Goal: Information Seeking & Learning: Check status

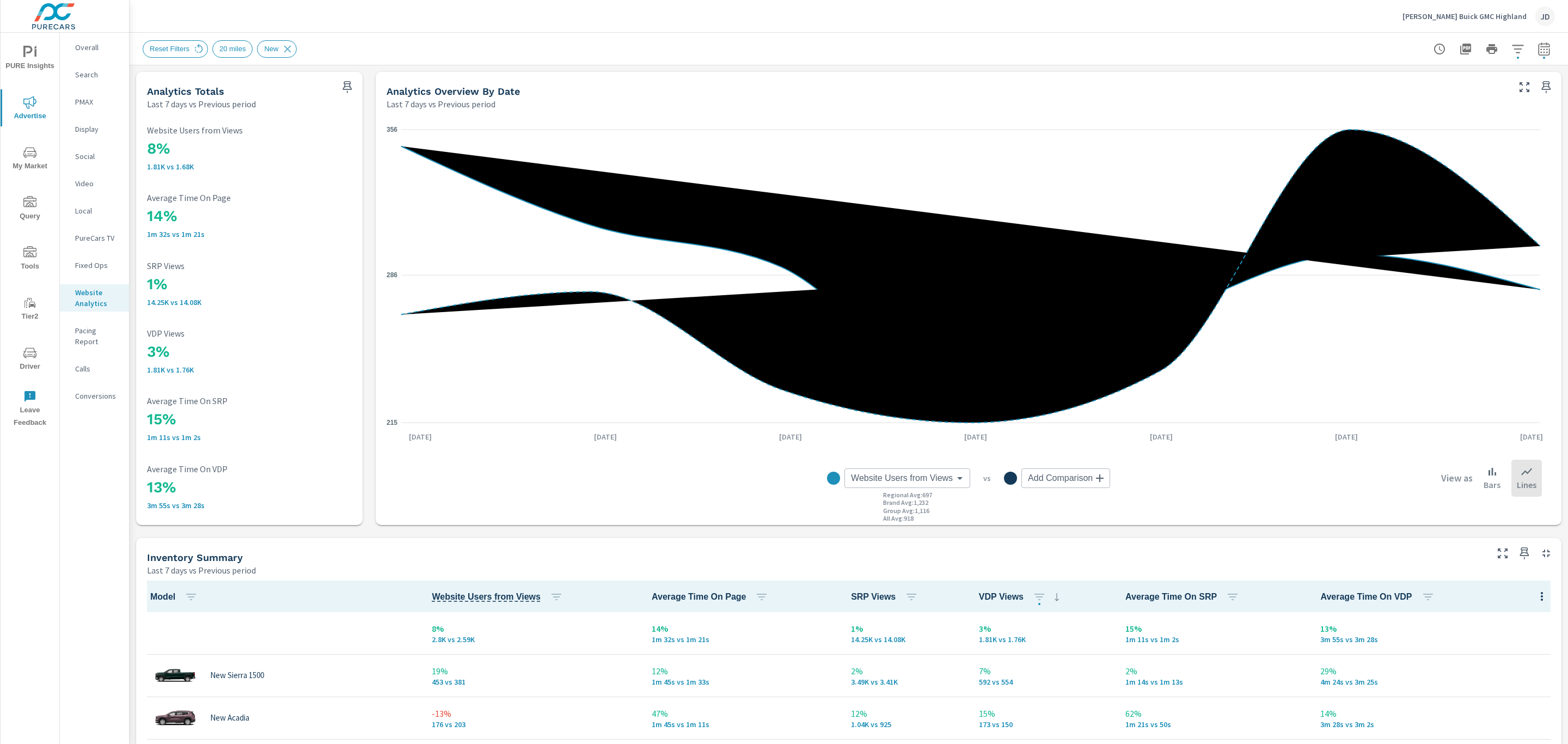
scroll to position [308, 0]
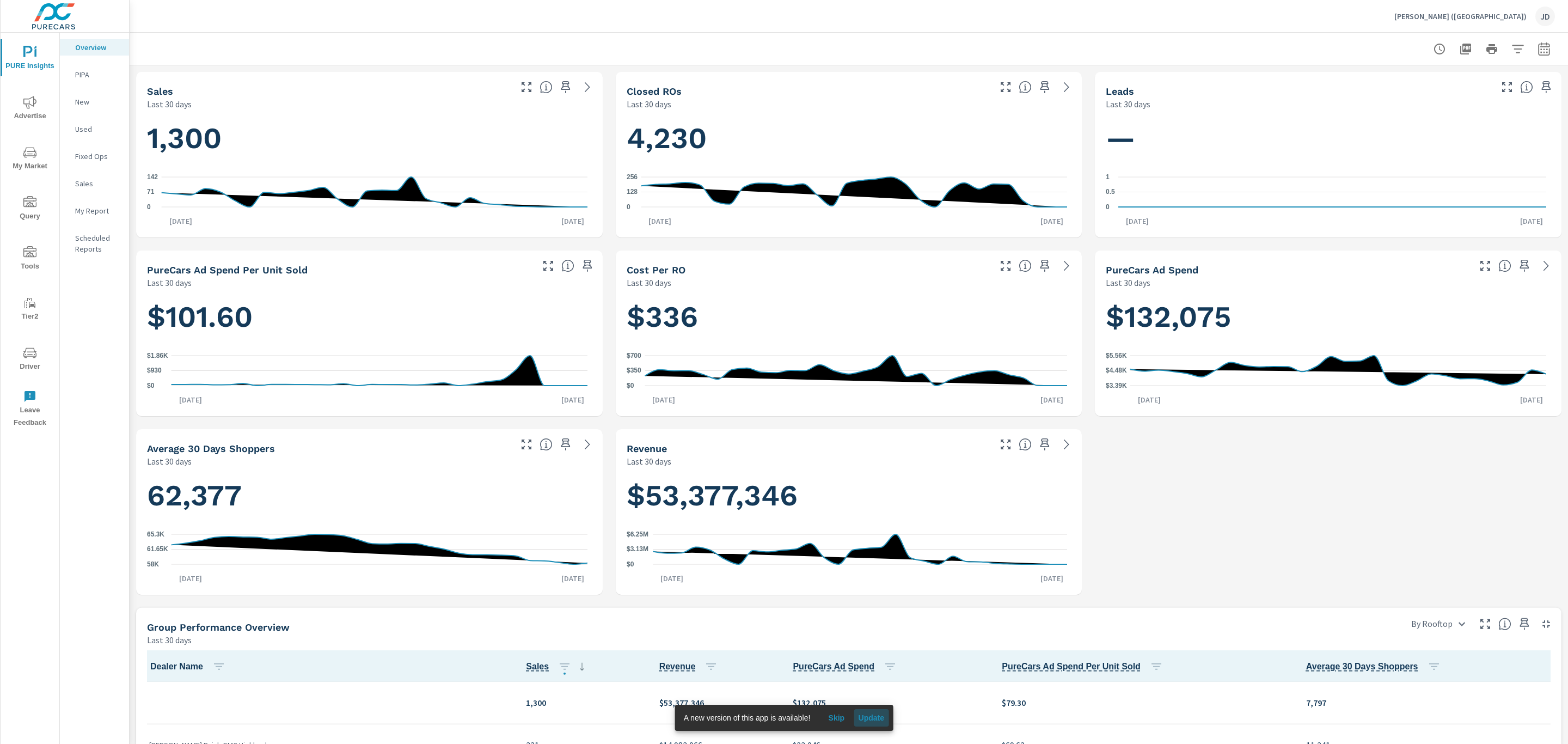
click at [876, 715] on span "Update" at bounding box center [871, 718] width 26 height 10
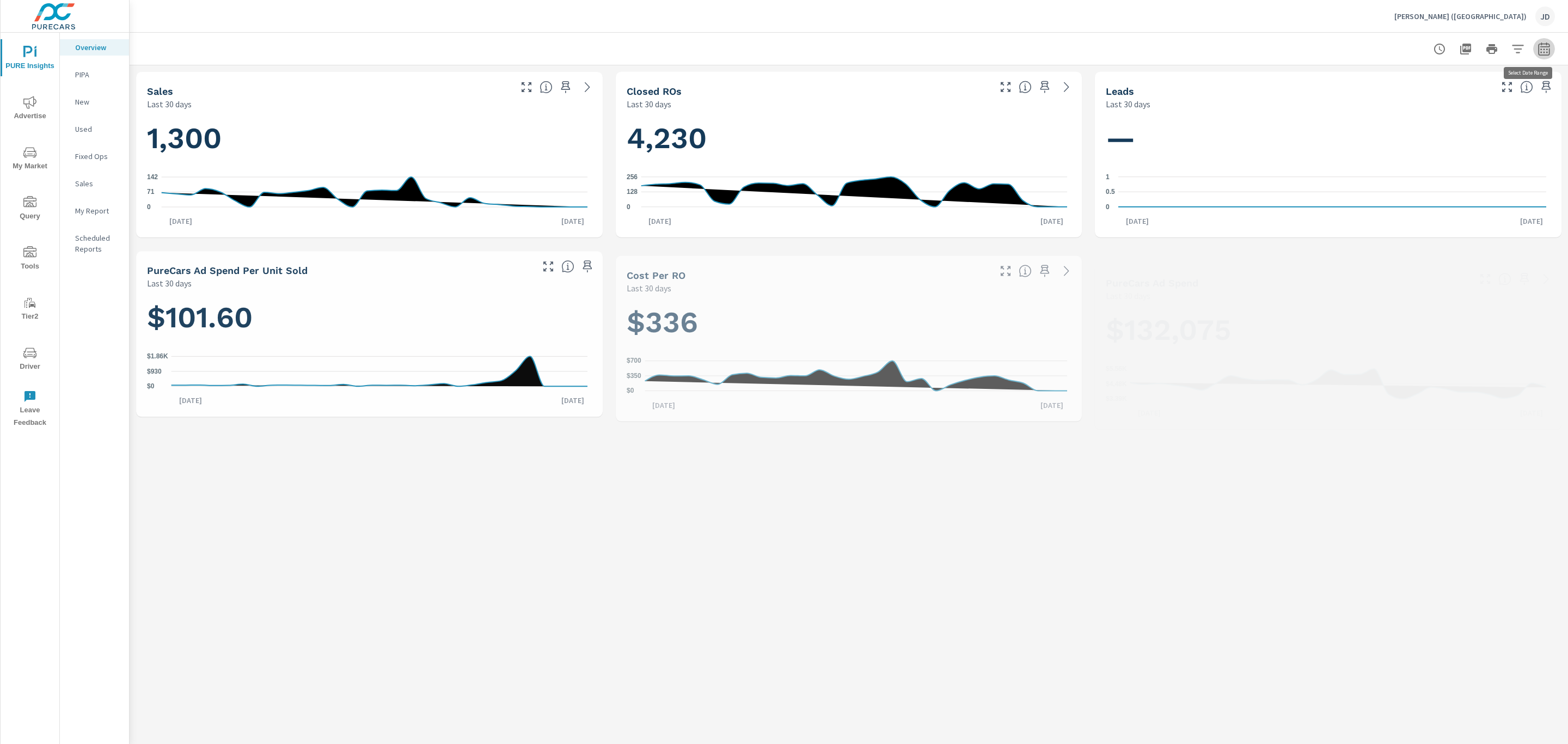
click at [1537, 50] on icon "button" at bounding box center [1543, 48] width 13 height 13
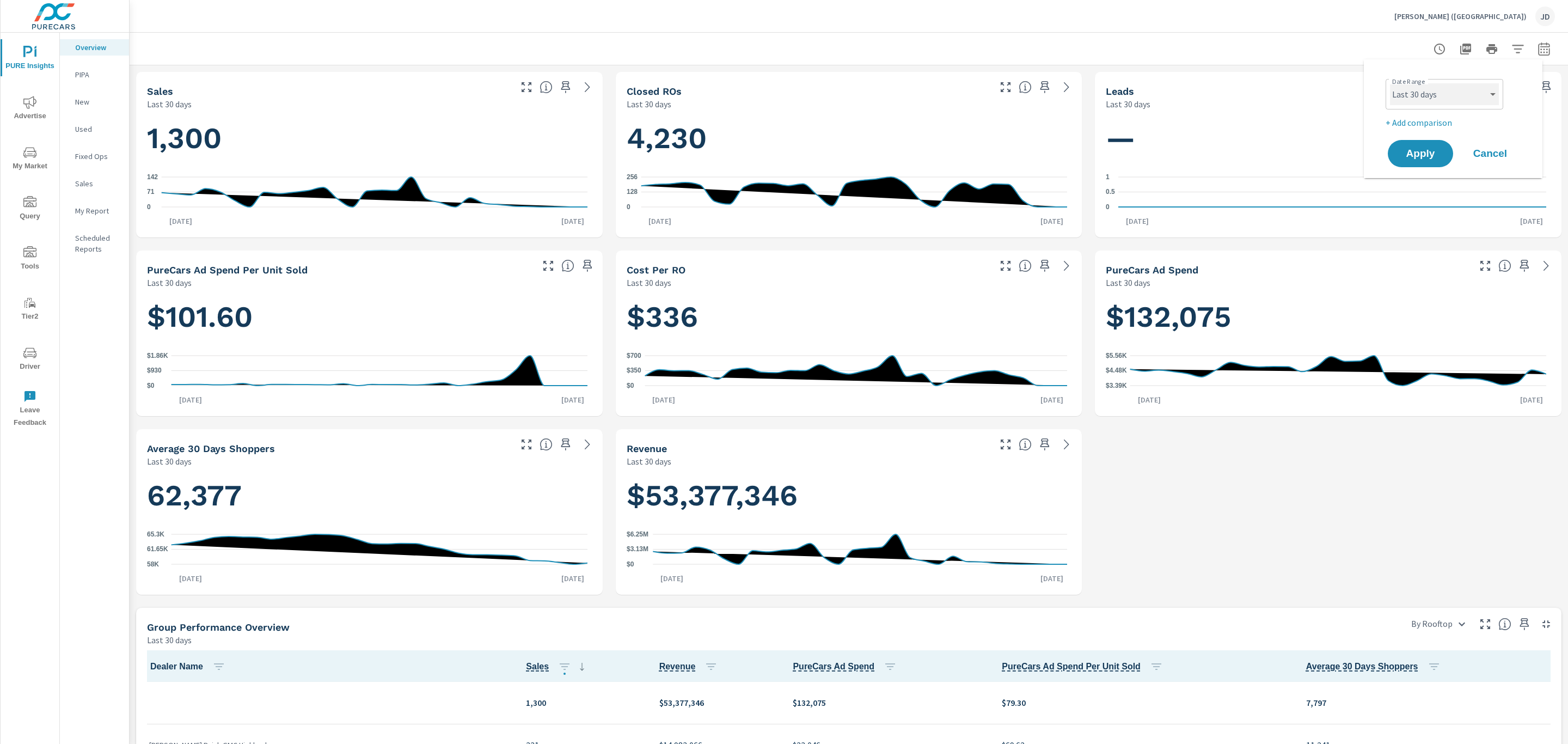
click at [1468, 93] on select "Custom Yesterday Last week Last 7 days Last 14 days Last 30 days Last 45 days L…" at bounding box center [1444, 94] width 109 height 22
click at [1390, 83] on select "Custom Yesterday Last week Last 7 days Last 14 days Last 30 days Last 45 days L…" at bounding box center [1444, 94] width 109 height 22
select select "Last month"
click at [1428, 153] on span "Apply" at bounding box center [1420, 154] width 45 height 10
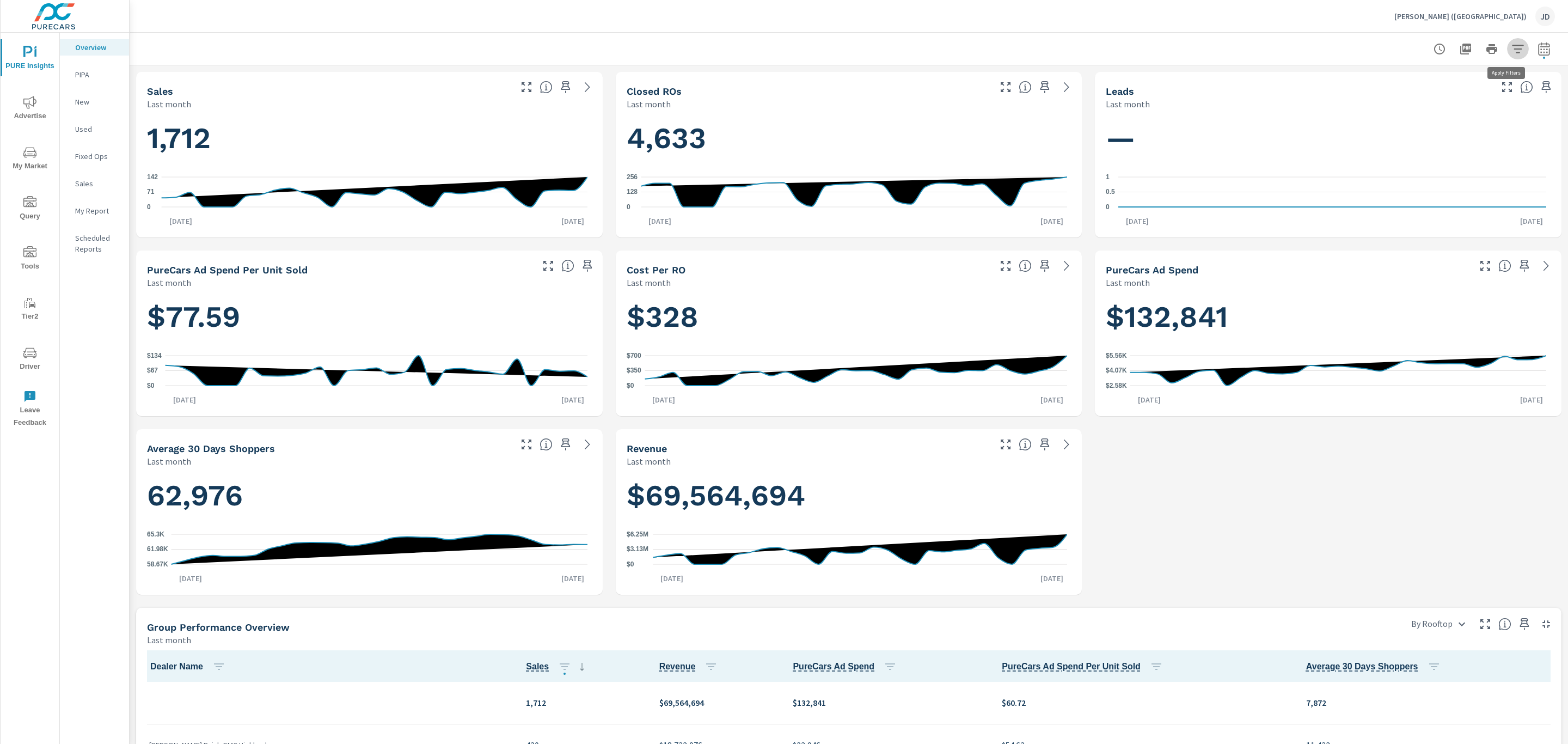
click at [1511, 42] on icon "button" at bounding box center [1517, 48] width 13 height 13
click at [1470, 131] on li "Condition" at bounding box center [1434, 131] width 165 height 27
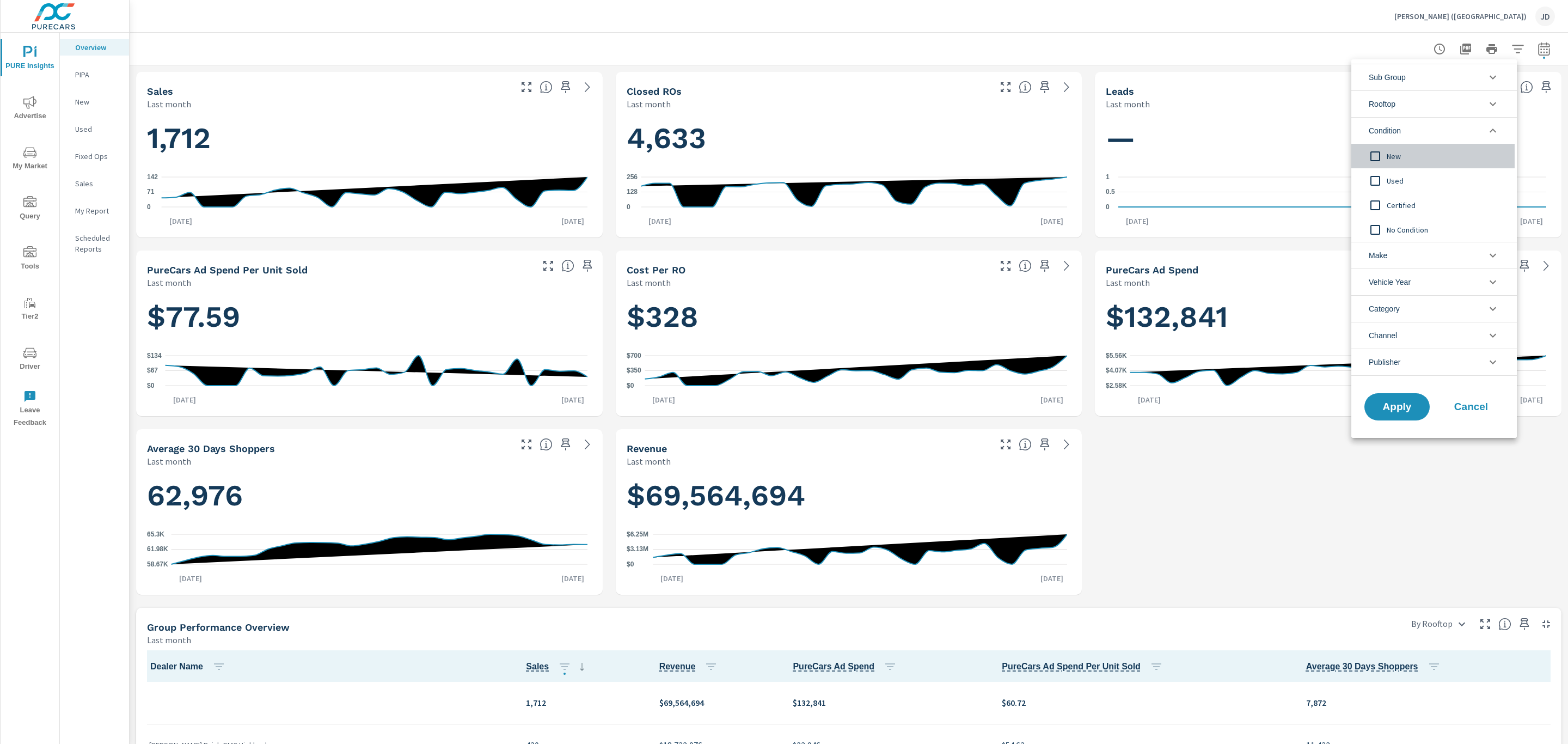
click at [1415, 157] on span "New" at bounding box center [1446, 156] width 119 height 13
click at [1404, 266] on li "Make" at bounding box center [1434, 255] width 165 height 27
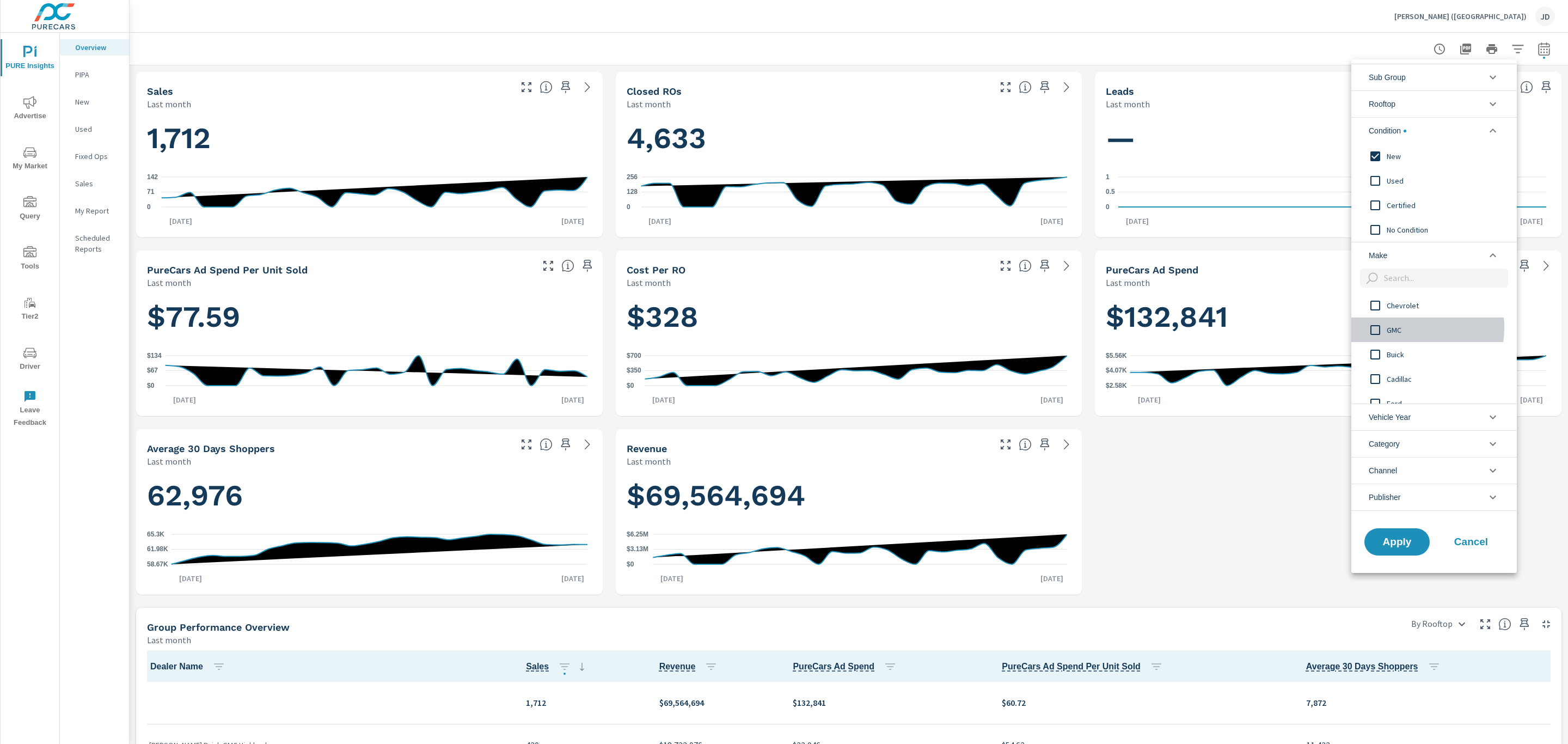
click at [1398, 329] on span "GMC" at bounding box center [1446, 330] width 119 height 13
click at [1398, 347] on div "Buick" at bounding box center [1433, 354] width 164 height 25
click at [1387, 541] on span "Apply" at bounding box center [1396, 541] width 45 height 10
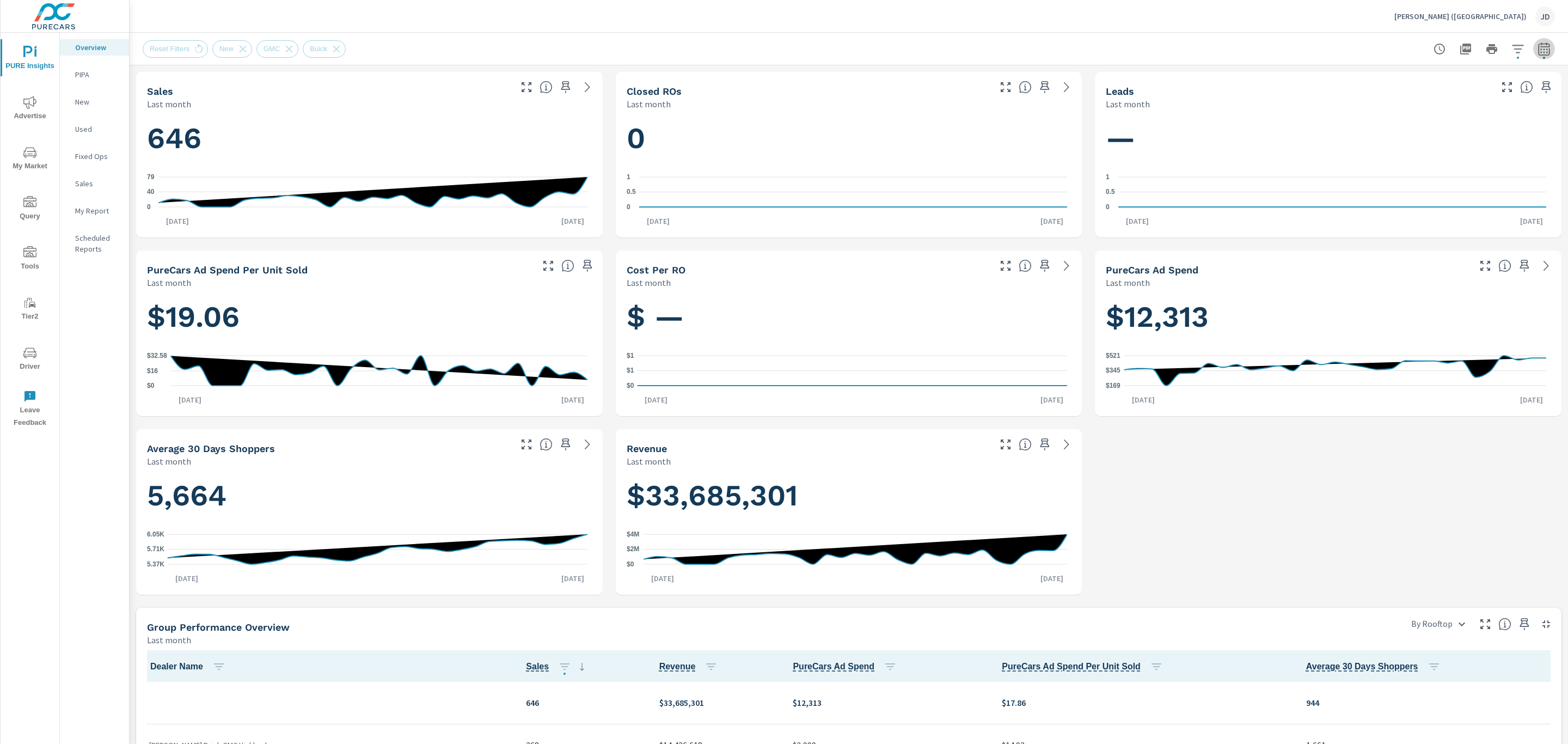
click at [1538, 43] on icon "button" at bounding box center [1543, 48] width 12 height 13
select select "Last month"
click at [1421, 118] on p "+ Add comparison" at bounding box center [1455, 122] width 139 height 13
click at [1420, 143] on select "Custom Previous period Previous month Previous year" at bounding box center [1444, 142] width 109 height 22
click at [1390, 131] on select "Custom Previous period Previous month Previous year" at bounding box center [1444, 142] width 109 height 22
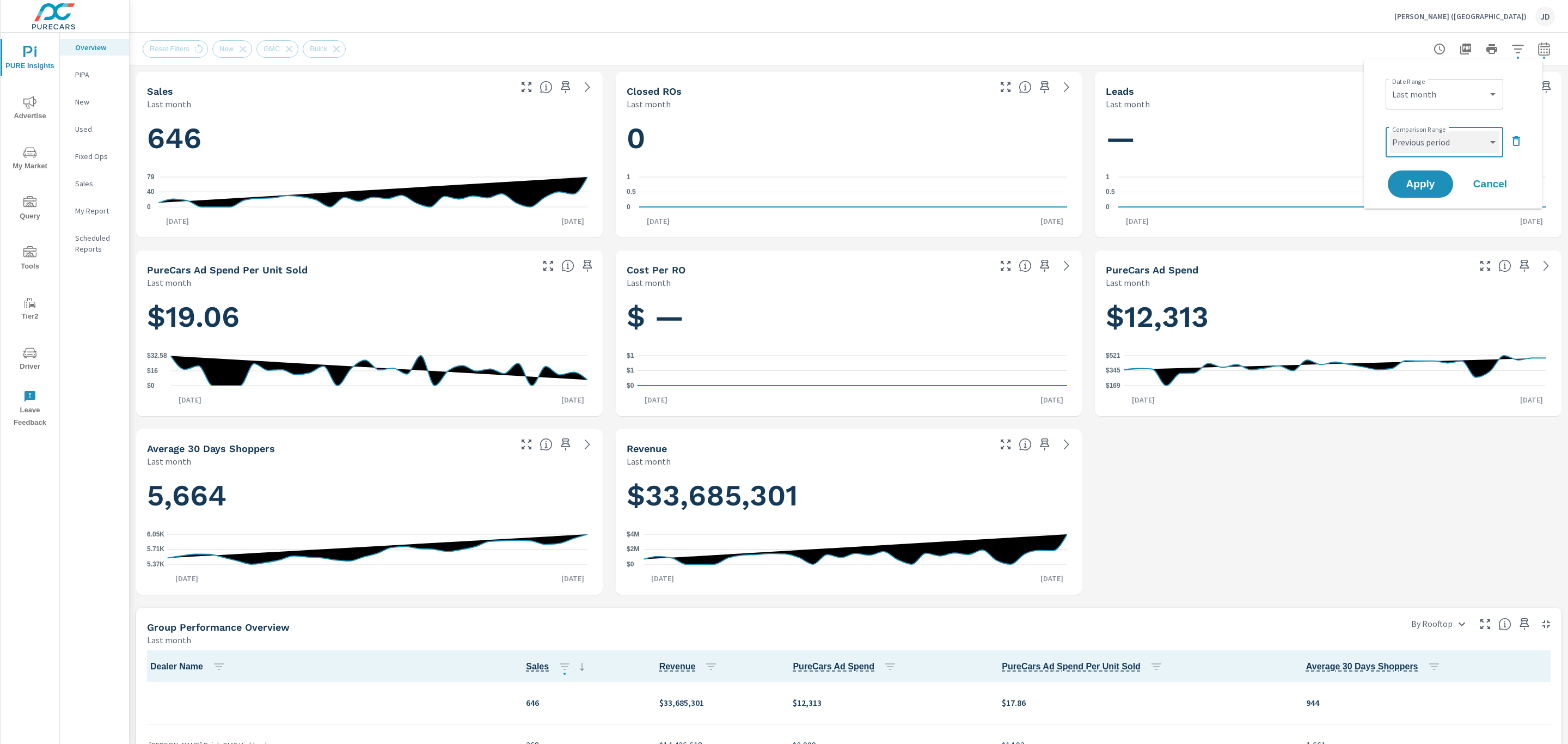
select select "Previous month"
click at [1423, 193] on button "Apply" at bounding box center [1420, 184] width 67 height 28
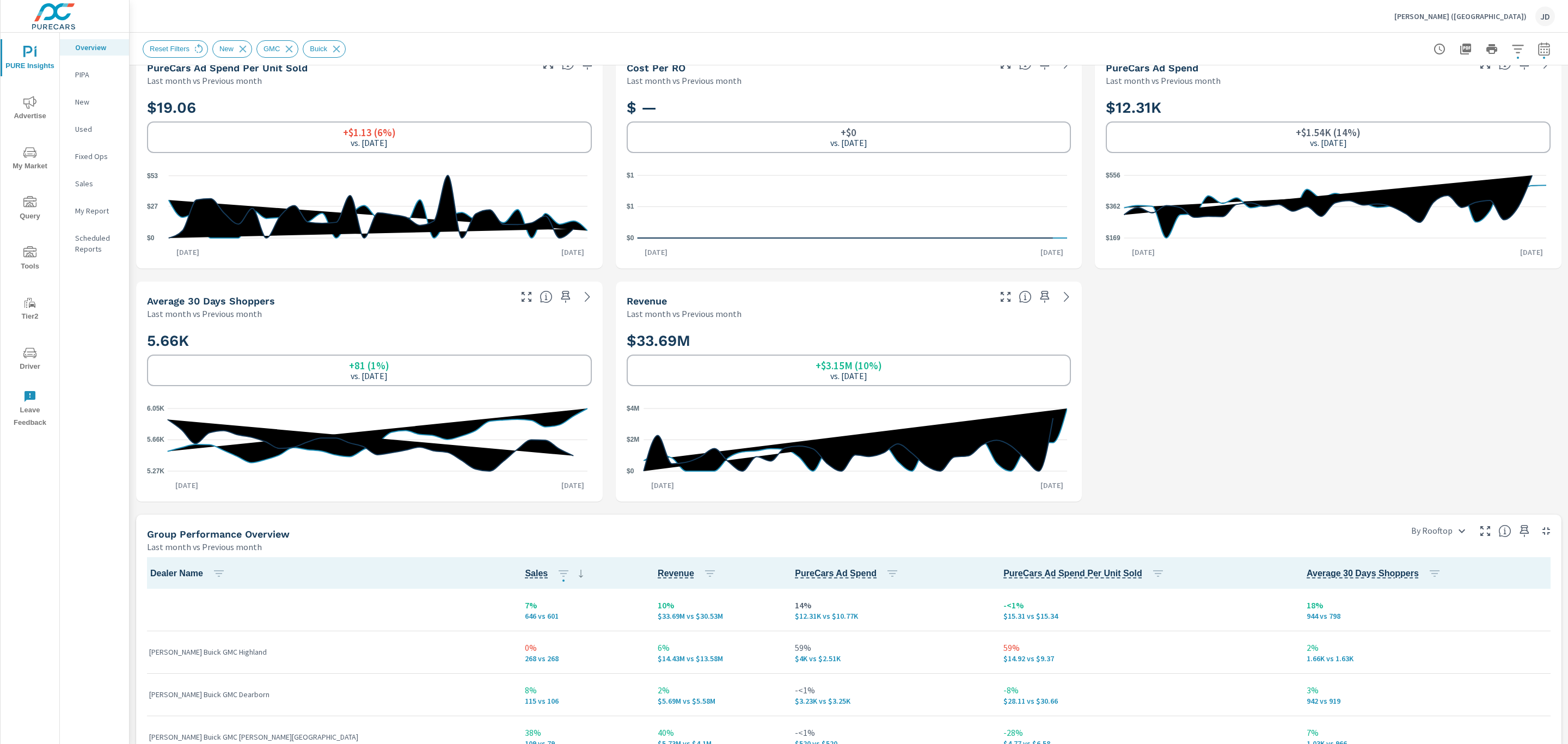
scroll to position [257, 0]
click at [28, 110] on span "Advertise" at bounding box center [29, 109] width 52 height 27
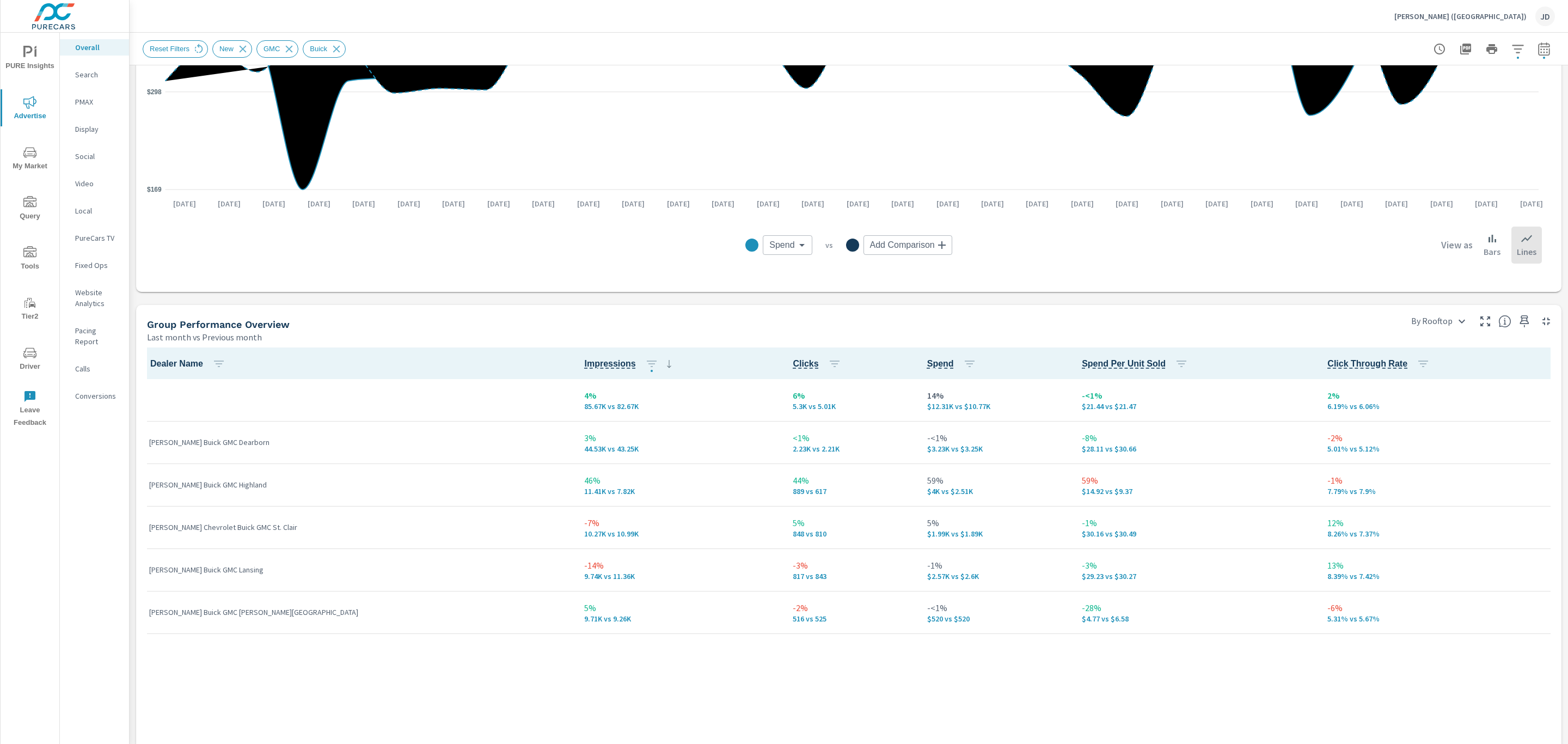
scroll to position [866, 0]
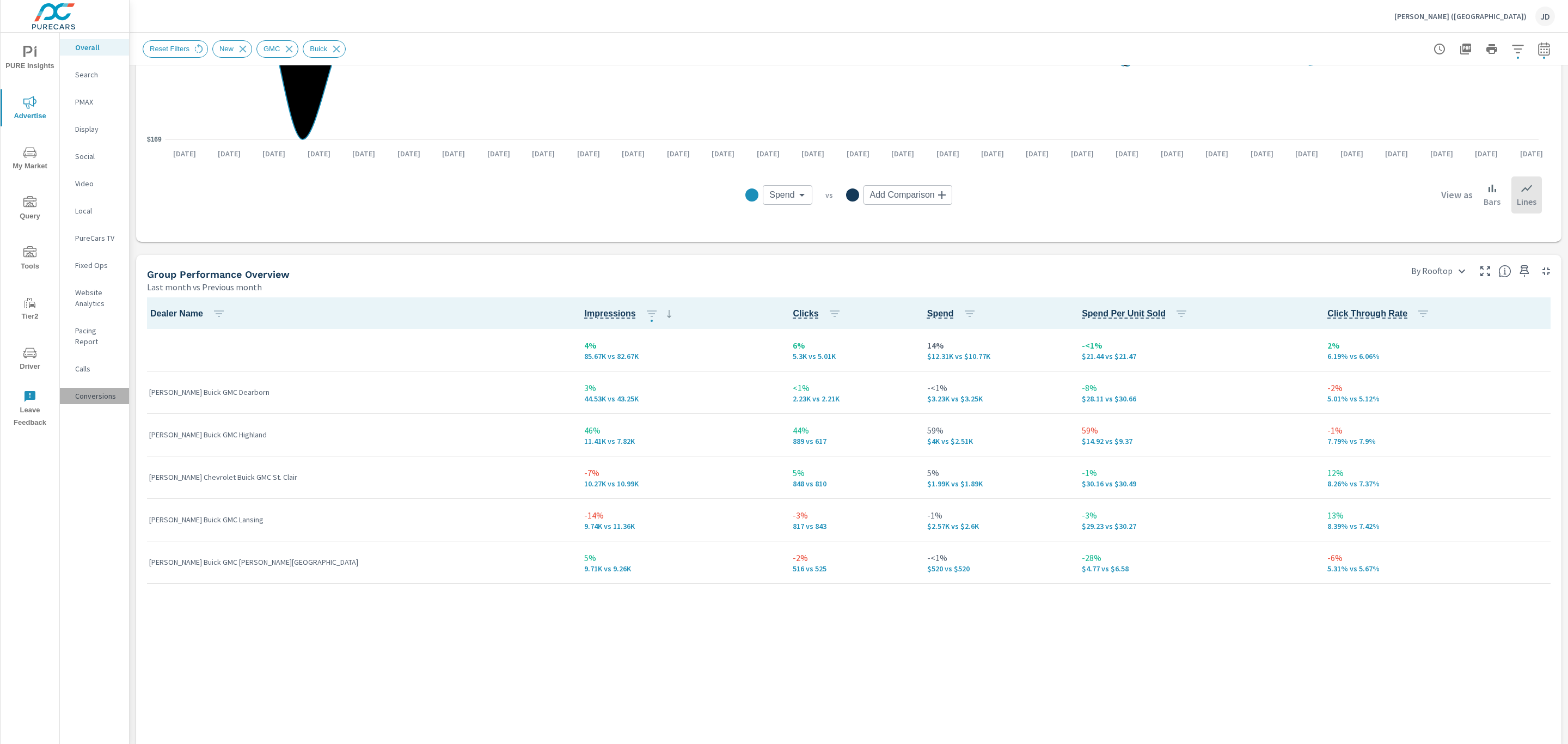
click at [105, 390] on p "Conversions" at bounding box center [98, 396] width 45 height 11
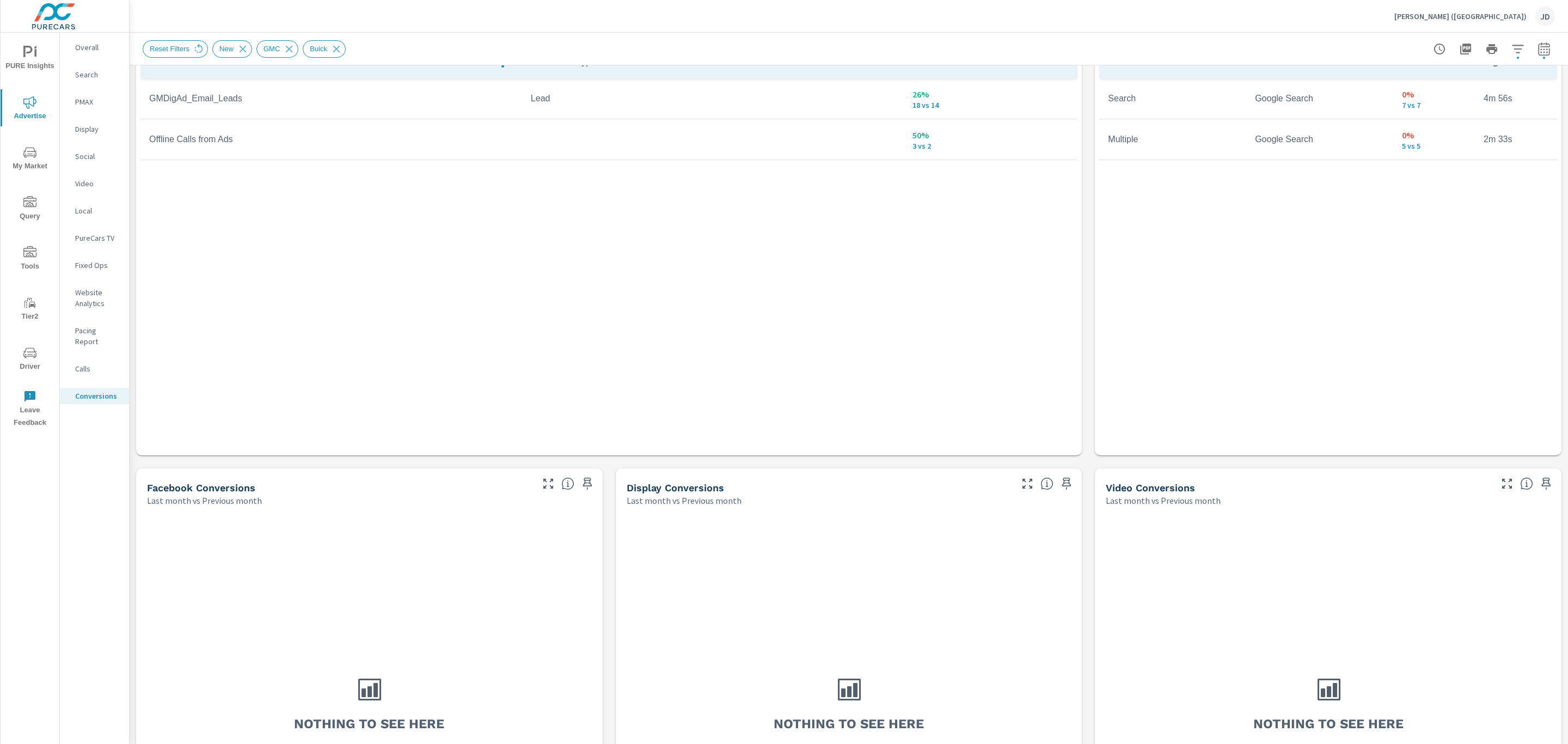
scroll to position [832, 0]
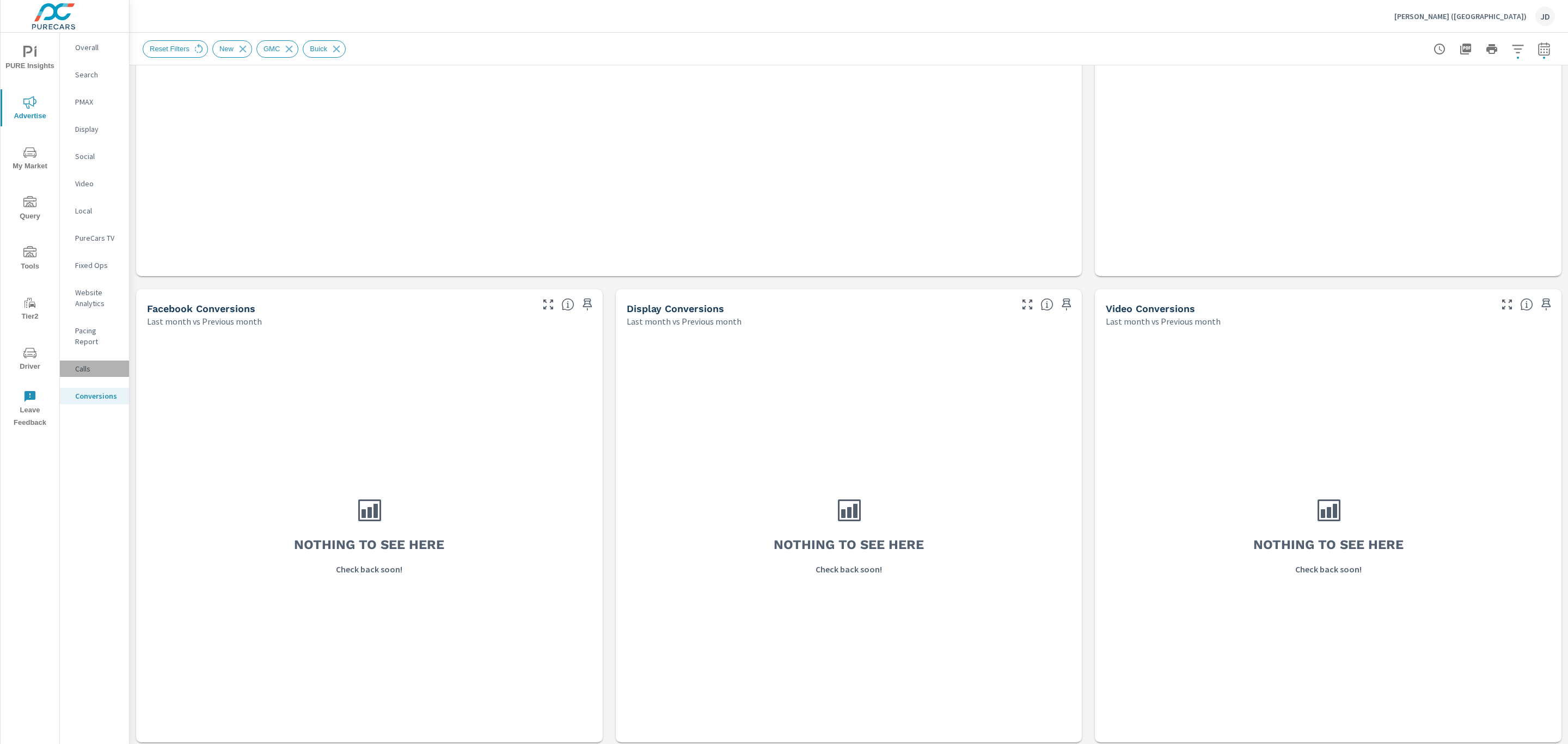
drag, startPoint x: 793, startPoint y: 617, endPoint x: 87, endPoint y: 351, distance: 754.4
click at [87, 363] on p "Calls" at bounding box center [98, 369] width 45 height 11
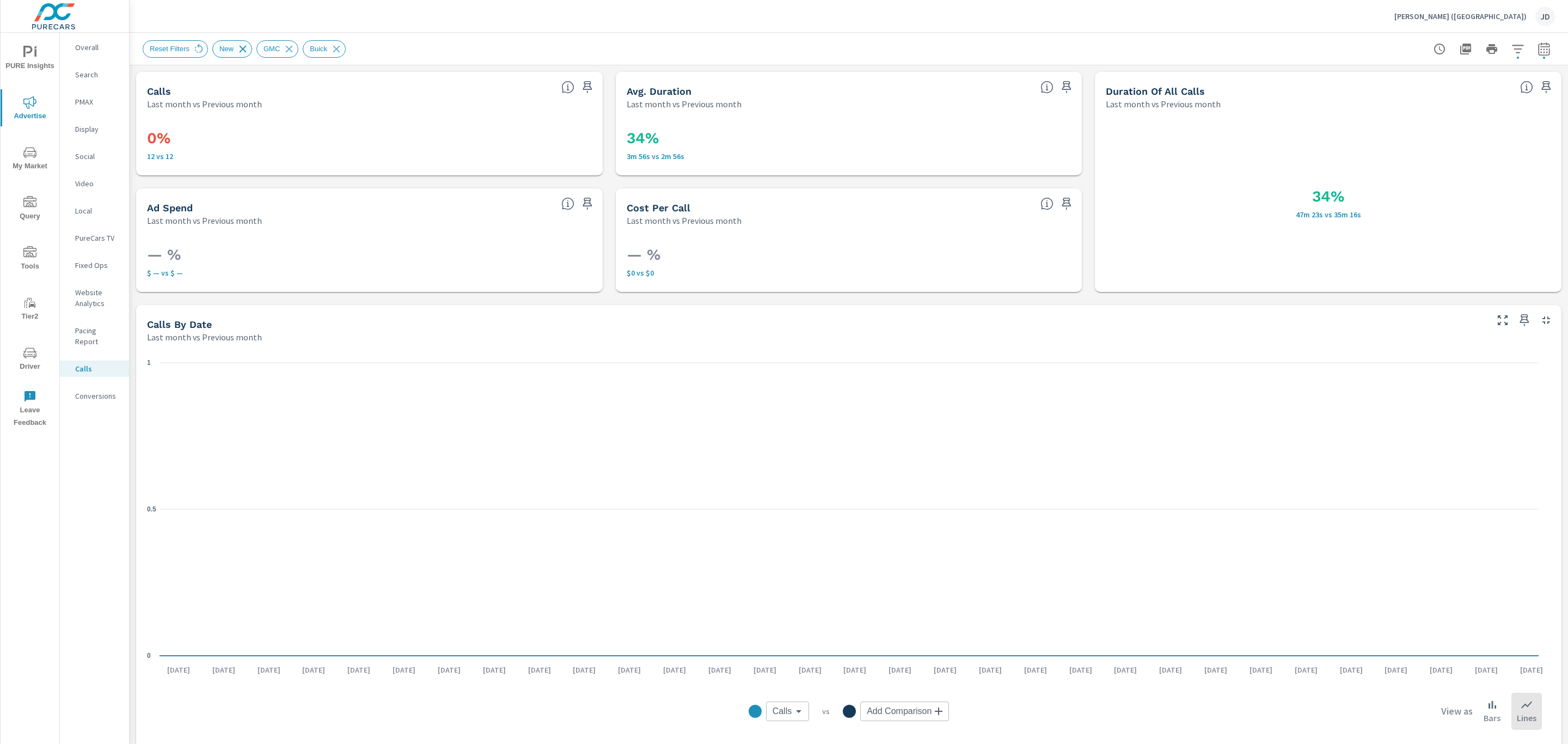
click at [242, 50] on icon at bounding box center [243, 49] width 7 height 7
click at [107, 390] on p "Conversions" at bounding box center [98, 396] width 45 height 11
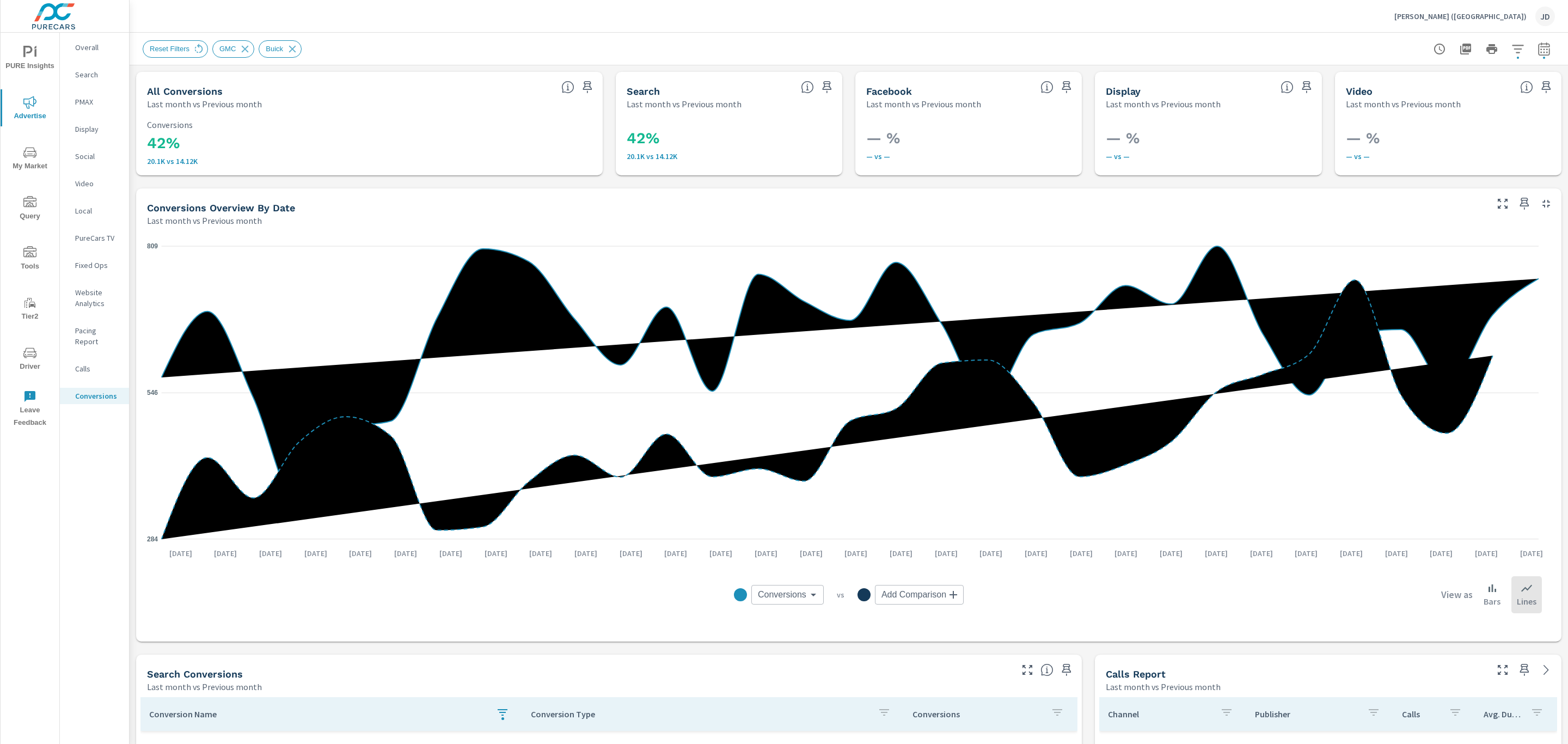
click at [89, 363] on p "Calls" at bounding box center [98, 369] width 45 height 11
